Goal: Find contact information: Find contact information

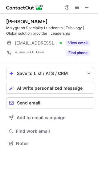
scroll to position [139, 98]
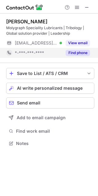
click at [79, 50] on button "Find phone" at bounding box center [78, 53] width 24 height 6
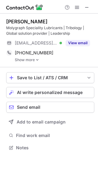
scroll to position [144, 98]
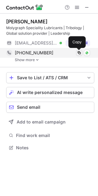
click at [81, 54] on span at bounding box center [79, 52] width 5 height 5
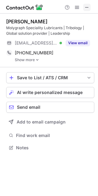
click at [86, 7] on span at bounding box center [86, 7] width 5 height 5
